Goal: Transaction & Acquisition: Purchase product/service

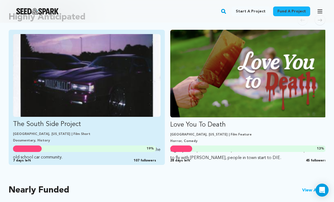
scroll to position [319, 0]
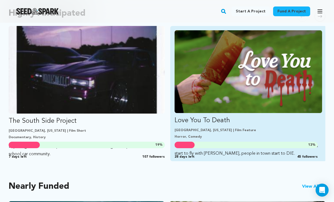
click at [227, 123] on p "Love You To Death" at bounding box center [248, 120] width 147 height 9
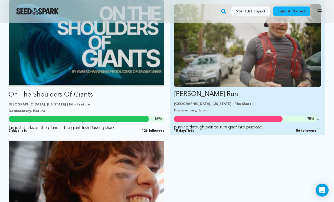
scroll to position [521, 0]
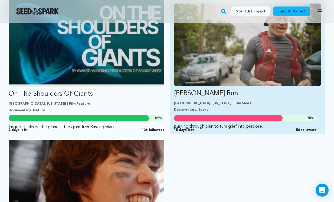
click at [273, 98] on link "Ryan’s Run Alameda, California | Film Short Documentary, Sport One year after l…" at bounding box center [247, 67] width 147 height 127
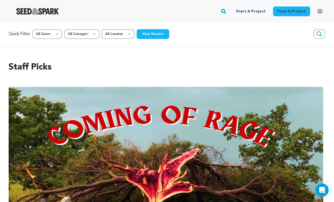
scroll to position [0, 0]
click at [41, 10] on img "Seed&Spark Homepage" at bounding box center [37, 11] width 42 height 6
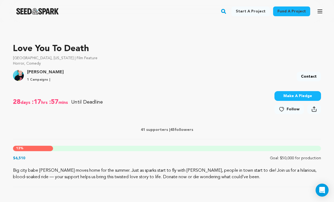
scroll to position [147, 0]
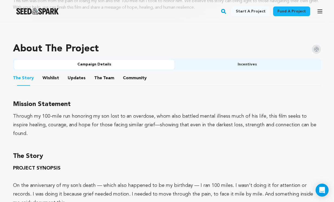
scroll to position [324, 0]
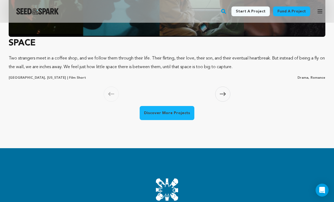
scroll to position [583, 0]
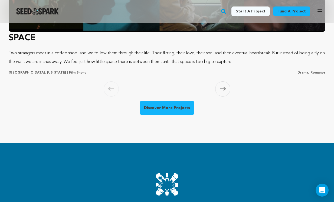
click at [223, 87] on icon at bounding box center [223, 89] width 6 height 4
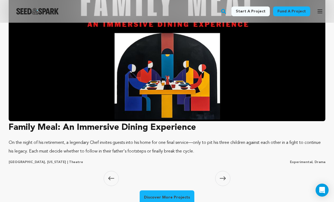
scroll to position [494, 0]
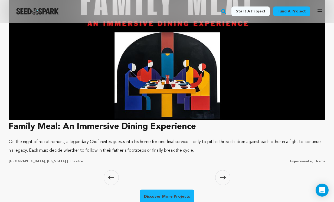
click at [222, 178] on icon at bounding box center [223, 178] width 6 height 4
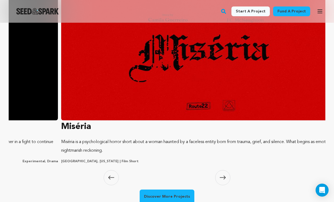
scroll to position [0, 640]
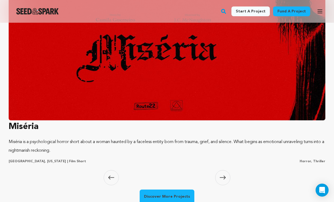
click at [169, 80] on img at bounding box center [167, 47] width 317 height 146
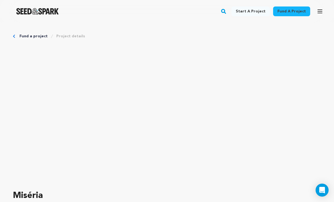
click at [44, 11] on img "Seed&Spark Homepage" at bounding box center [37, 11] width 42 height 6
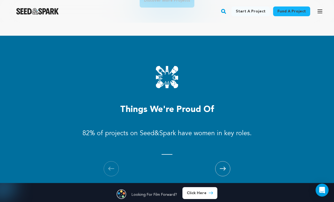
scroll to position [699, 0]
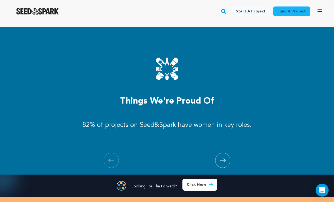
click at [223, 160] on icon at bounding box center [223, 161] width 6 height 4
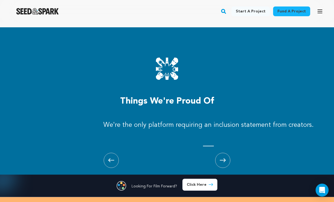
scroll to position [0, 320]
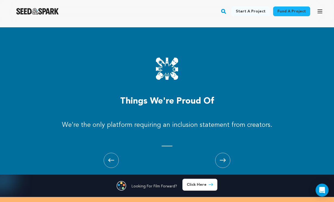
click at [223, 160] on icon at bounding box center [223, 161] width 6 height 4
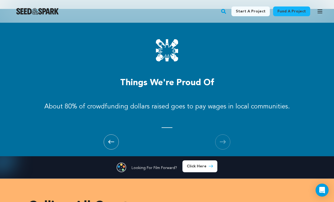
scroll to position [717, 0]
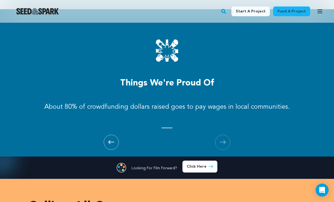
click at [224, 141] on icon at bounding box center [223, 142] width 6 height 4
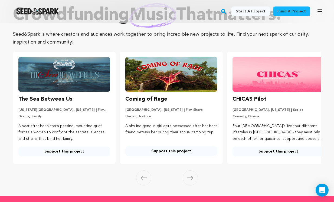
scroll to position [30, 0]
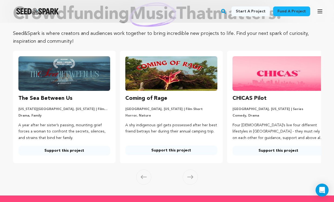
click at [67, 150] on link "Support this project" at bounding box center [64, 151] width 92 height 10
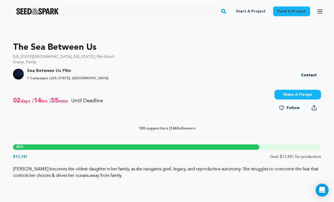
scroll to position [148, 0]
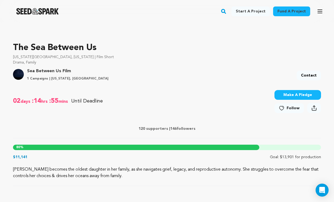
click at [163, 128] on p "120 supporters | 146 followers" at bounding box center [167, 128] width 308 height 5
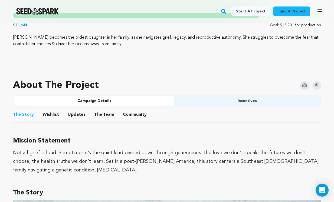
scroll to position [288, 0]
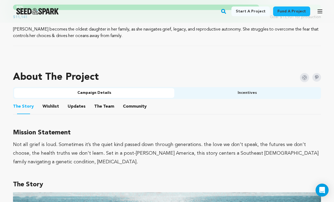
click at [50, 107] on button "Wishlist" at bounding box center [50, 107] width 13 height 13
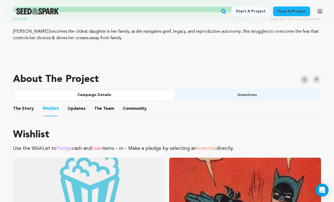
scroll to position [294, 0]
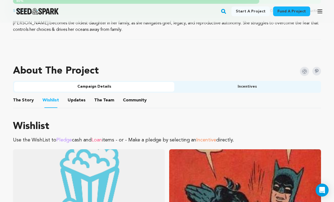
click at [252, 88] on button "Incentives" at bounding box center [247, 87] width 146 height 10
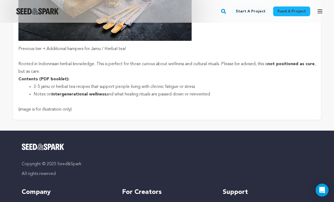
scroll to position [1559, 0]
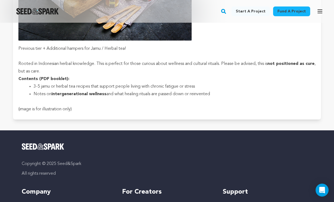
click at [40, 12] on img "Seed&Spark Homepage" at bounding box center [37, 11] width 42 height 6
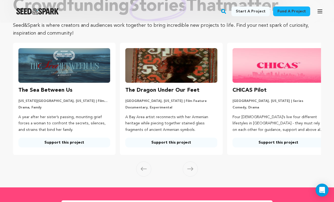
scroll to position [39, 0]
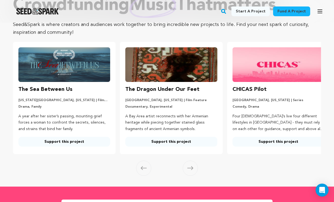
click at [193, 169] on icon at bounding box center [190, 168] width 6 height 4
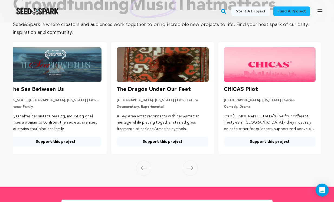
click at [191, 166] on icon at bounding box center [190, 168] width 6 height 4
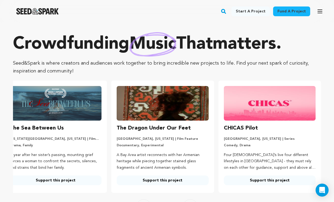
scroll to position [0, 0]
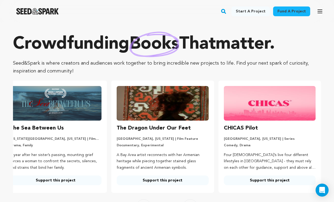
click at [293, 11] on link "Fund a project" at bounding box center [291, 11] width 37 height 10
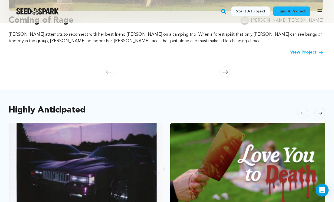
scroll to position [224, 0]
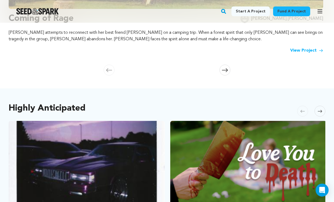
click at [320, 111] on icon at bounding box center [320, 111] width 4 height 4
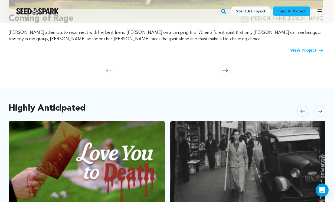
click at [320, 111] on icon at bounding box center [320, 111] width 4 height 3
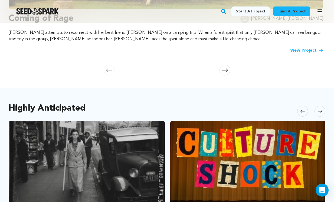
click at [320, 111] on icon at bounding box center [320, 111] width 4 height 3
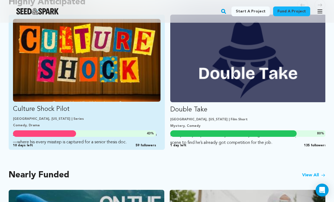
scroll to position [331, 0]
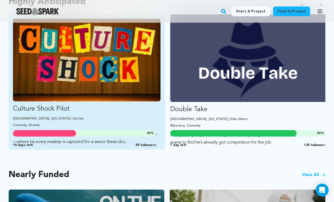
click at [75, 112] on p "Culture Shock Pilot" at bounding box center [86, 109] width 147 height 9
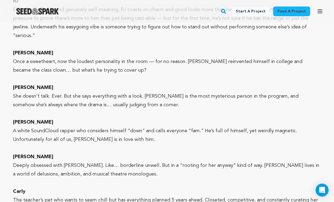
scroll to position [877, 0]
